Goal: Transaction & Acquisition: Purchase product/service

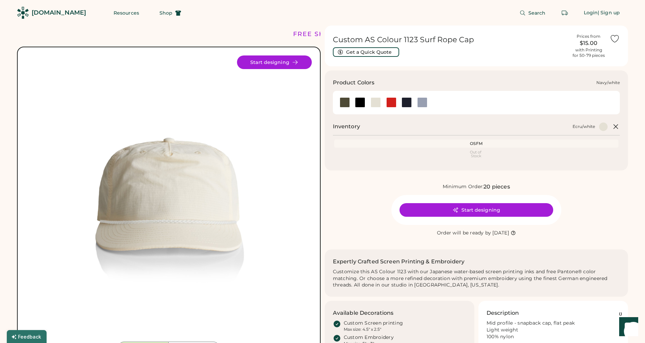
click at [407, 102] on div at bounding box center [407, 102] width 10 height 10
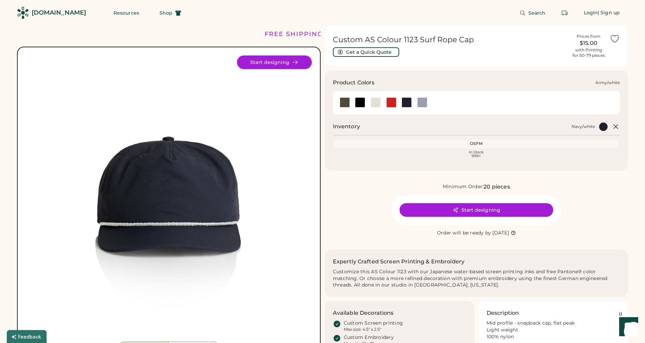
click at [345, 102] on div at bounding box center [345, 102] width 10 height 10
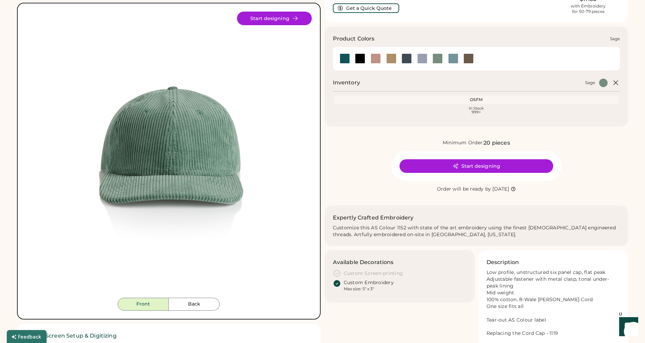
scroll to position [45, 0]
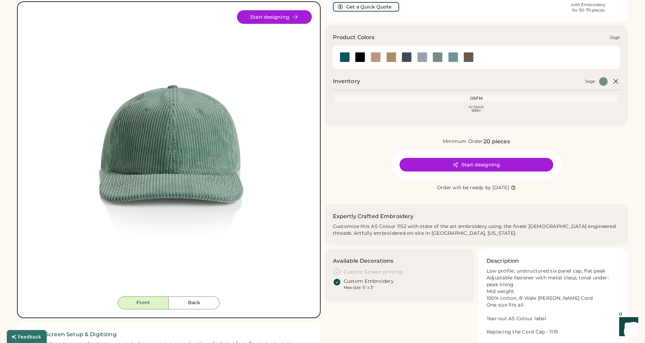
click at [436, 57] on div at bounding box center [438, 57] width 10 height 10
drag, startPoint x: 53, startPoint y: 237, endPoint x: 59, endPoint y: 261, distance: 23.8
click at [53, 237] on img at bounding box center [169, 153] width 286 height 286
